Goal: Task Accomplishment & Management: Manage account settings

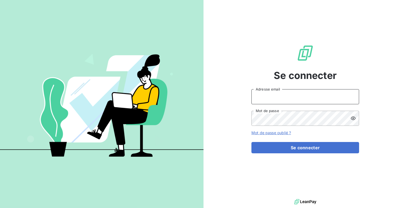
click at [313, 92] on input "Adresse email" at bounding box center [306, 96] width 108 height 15
type input "admin@aaalocatour"
click at [252, 142] on button "Se connecter" at bounding box center [306, 147] width 108 height 11
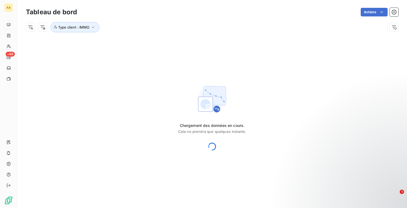
click at [88, 21] on div "Type client : IMMO" at bounding box center [212, 25] width 373 height 15
click at [86, 26] on span "Type client : IMMO" at bounding box center [73, 27] width 31 height 4
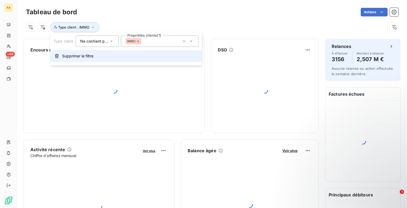
click at [101, 60] on button "Supprimer le filtre" at bounding box center [125, 56] width 151 height 12
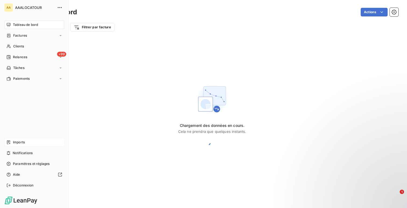
click at [30, 141] on div "Imports" at bounding box center [34, 142] width 60 height 9
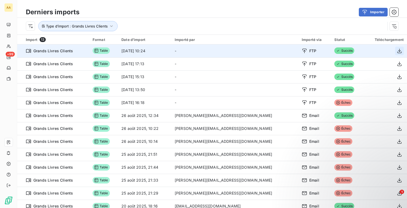
click at [398, 51] on icon "button" at bounding box center [400, 50] width 4 height 5
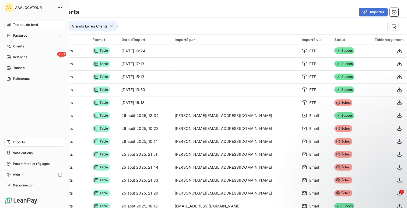
click at [17, 29] on div "Tableau de bord" at bounding box center [34, 24] width 60 height 9
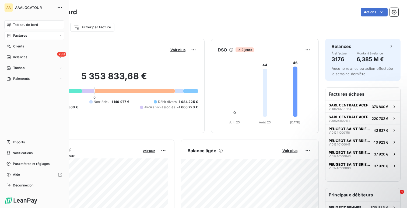
click at [14, 36] on span "Factures" at bounding box center [20, 35] width 14 height 5
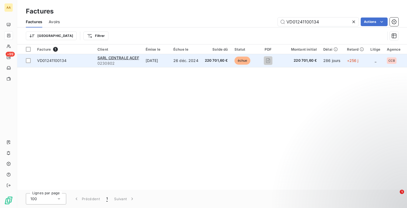
type input "VD01241100134"
click at [124, 65] on span "0230802" at bounding box center [119, 63] width 42 height 5
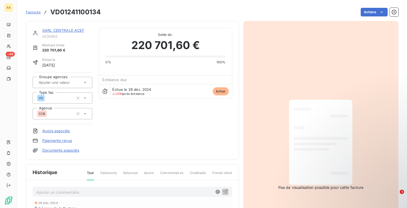
click at [66, 33] on div "SARL CENTRALE ACEF 0230802" at bounding box center [67, 33] width 50 height 11
click at [69, 32] on link "SARL CENTRALE ACEF" at bounding box center [63, 30] width 42 height 5
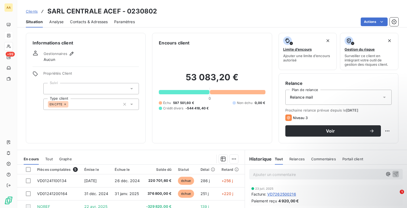
click at [137, 8] on h3 "SARL CENTRALE ACEF - 0230802" at bounding box center [102, 11] width 110 height 10
copy h3 "0230802"
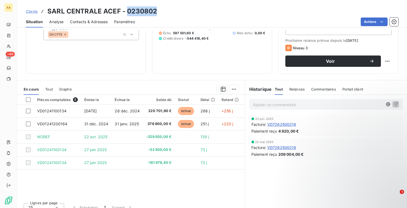
scroll to position [73, 0]
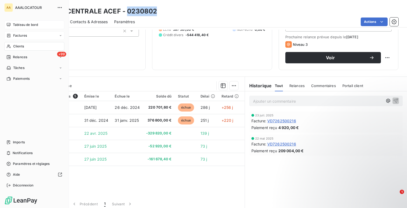
click at [12, 23] on div "Tableau de bord" at bounding box center [34, 24] width 60 height 9
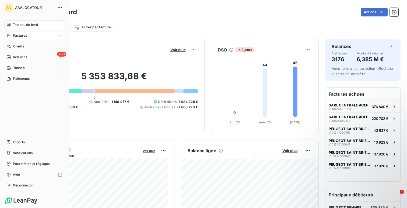
click at [15, 20] on div "Tableau de bord" at bounding box center [34, 24] width 60 height 9
click at [54, 186] on div "Déconnexion" at bounding box center [34, 185] width 60 height 9
